Goal: Check status

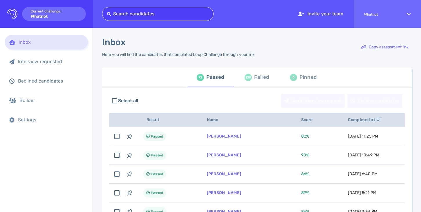
type input "[EMAIL_ADDRESS][DOMAIN_NAME]"
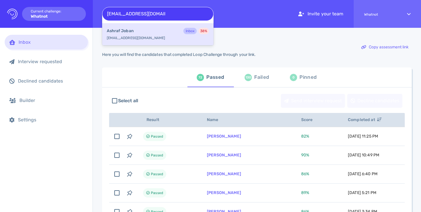
click at [150, 36] on div "Ashraf Joban Inbox 38 % ashrafjoban@hotmail.com" at bounding box center [157, 34] width 111 height 22
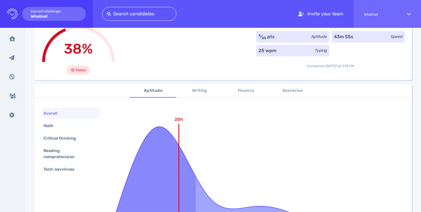
scroll to position [51, 0]
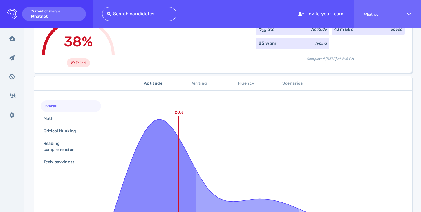
click at [201, 86] on span "Writing" at bounding box center [199, 83] width 39 height 7
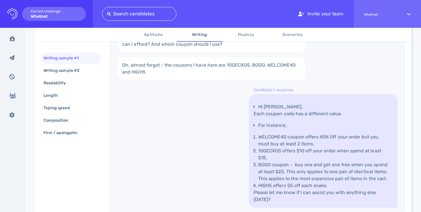
scroll to position [190, 0]
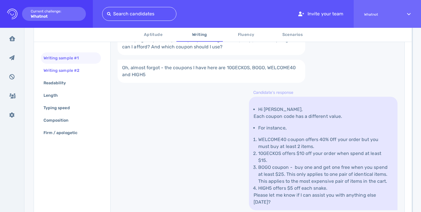
click at [79, 69] on div "Writing sample #2" at bounding box center [64, 70] width 44 height 8
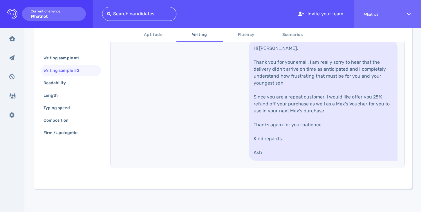
scroll to position [274, 0]
click at [69, 84] on div "Readability" at bounding box center [57, 83] width 31 height 8
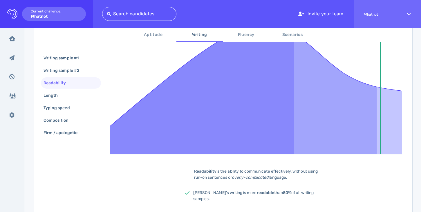
scroll to position [135, 0]
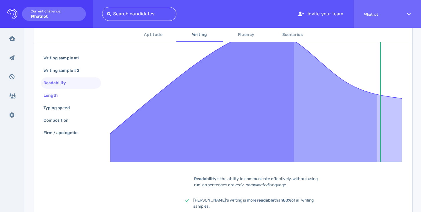
click at [57, 96] on div "Length" at bounding box center [53, 95] width 22 height 8
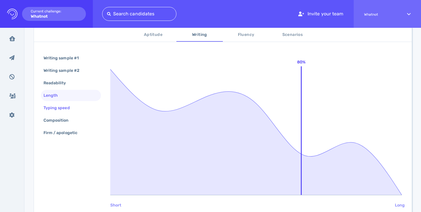
click at [60, 110] on div "Typing speed" at bounding box center [59, 108] width 35 height 8
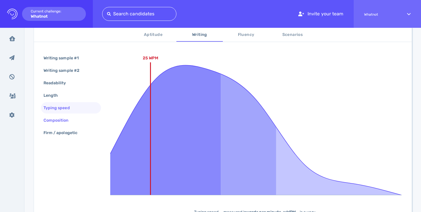
click at [59, 119] on div "Composition" at bounding box center [58, 120] width 33 height 8
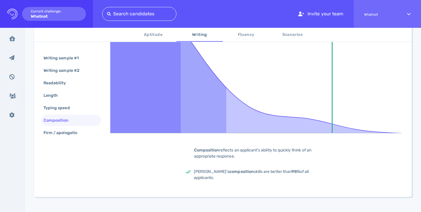
scroll to position [166, 0]
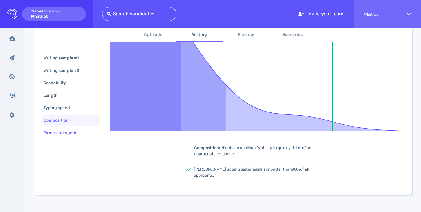
click at [81, 134] on div "Firm / apologetic" at bounding box center [63, 133] width 42 height 8
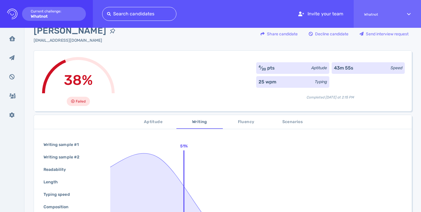
scroll to position [0, 0]
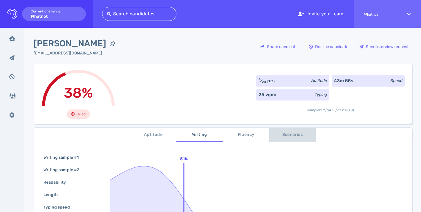
click at [297, 131] on span "Scenarios" at bounding box center [292, 134] width 39 height 7
